Goal: Task Accomplishment & Management: Manage account settings

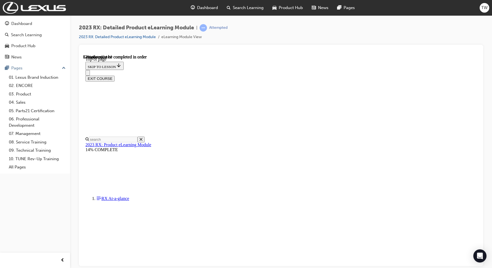
scroll to position [766, 0]
click at [484, 5] on span "TW" at bounding box center [484, 8] width 6 height 6
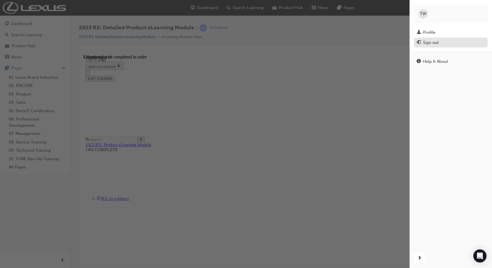
click at [429, 41] on div "Sign out" at bounding box center [431, 43] width 16 height 6
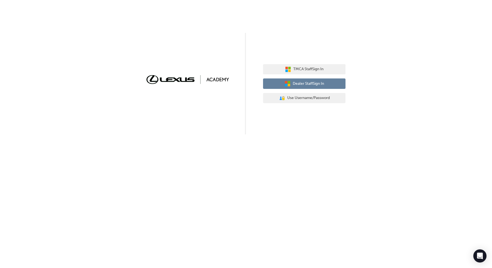
click at [285, 82] on icon "button" at bounding box center [286, 82] width 2 height 2
